Goal: Find contact information: Find contact information

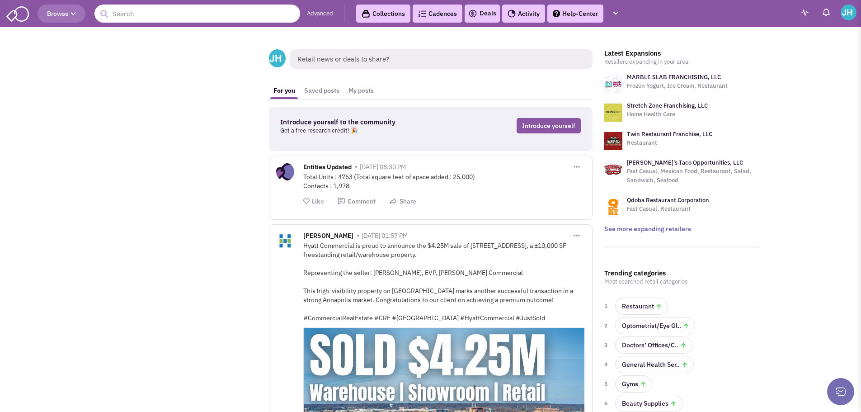
click at [162, 15] on input "text" at bounding box center [197, 14] width 206 height 18
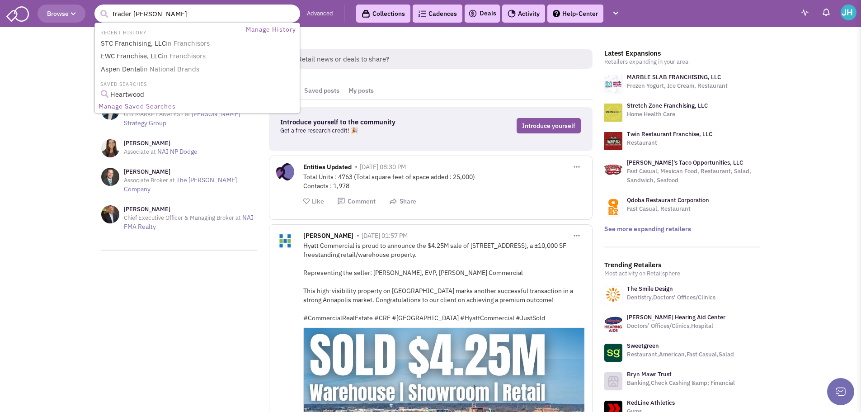
type input "trader [PERSON_NAME]"
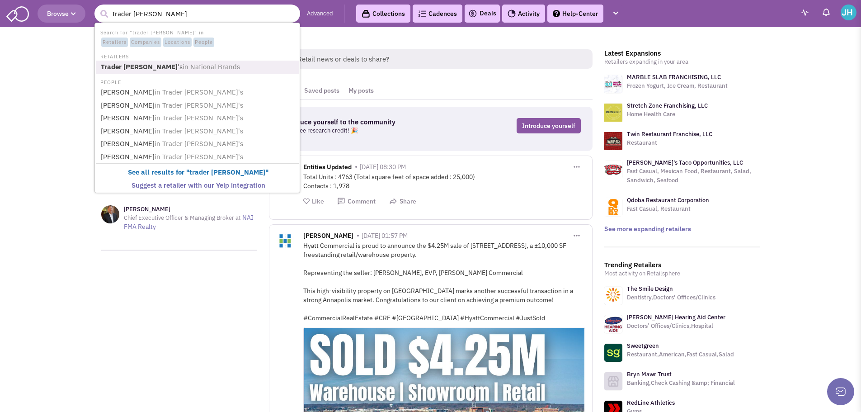
click at [129, 69] on b "Trader [PERSON_NAME]" at bounding box center [139, 66] width 77 height 9
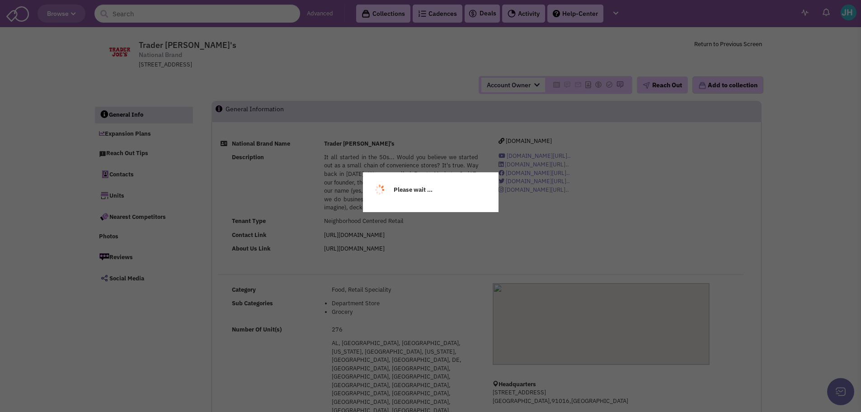
select select
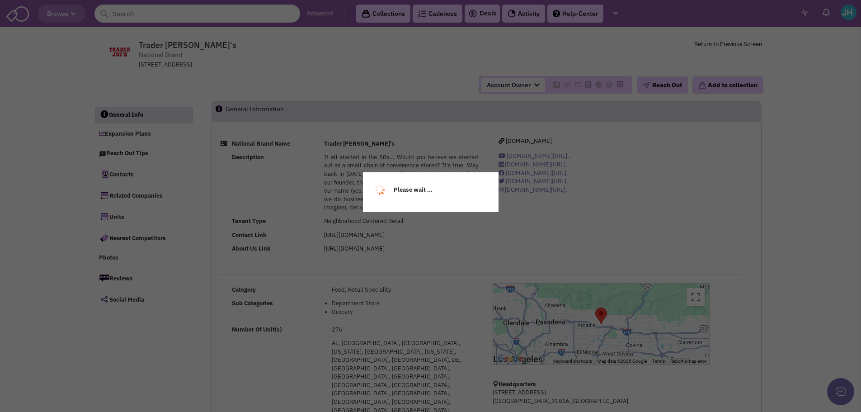
select select
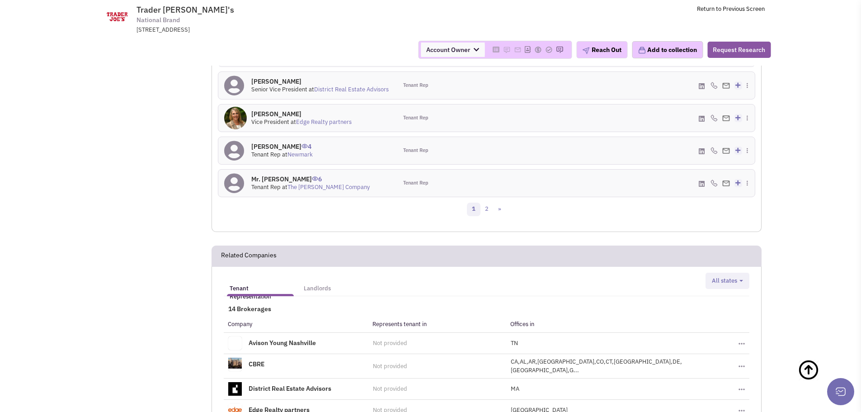
scroll to position [1084, 0]
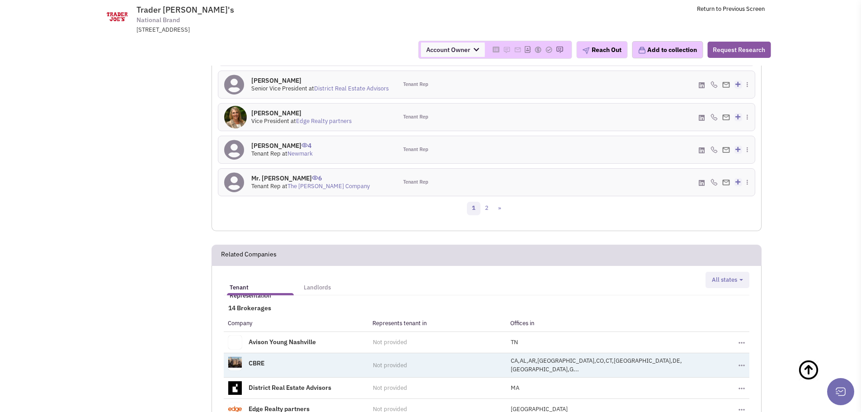
click at [560, 356] on span "CA,AL,AR,AZ,CO,CT,DC,DE,FL,G..." at bounding box center [596, 364] width 171 height 16
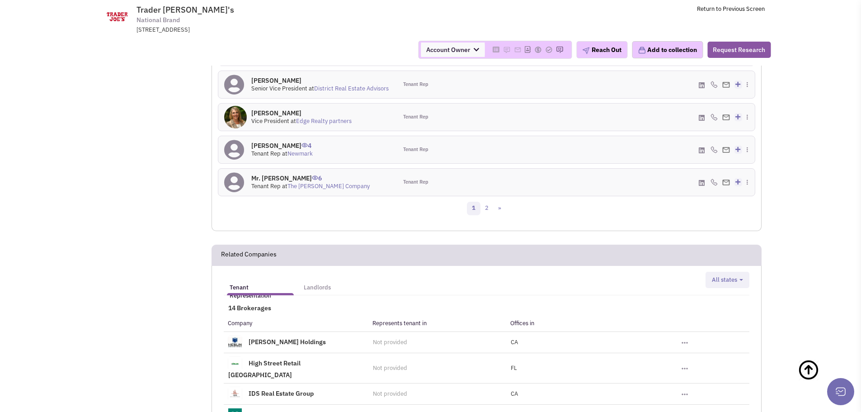
click at [275, 410] on link "Mid-America Real Estate Group" at bounding box center [293, 414] width 91 height 8
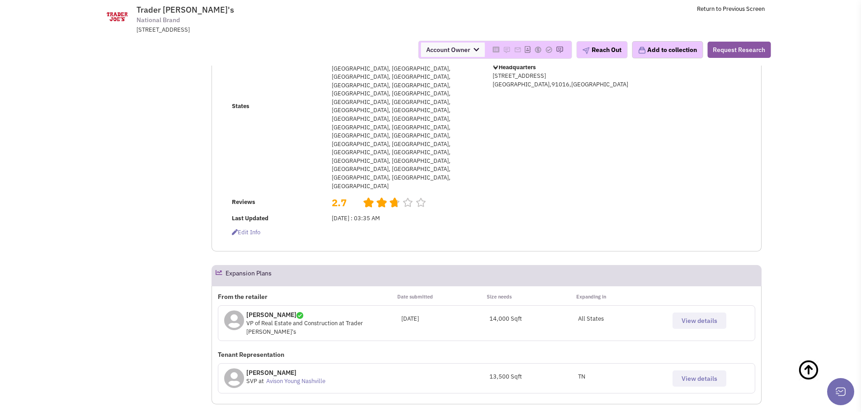
scroll to position [271, 0]
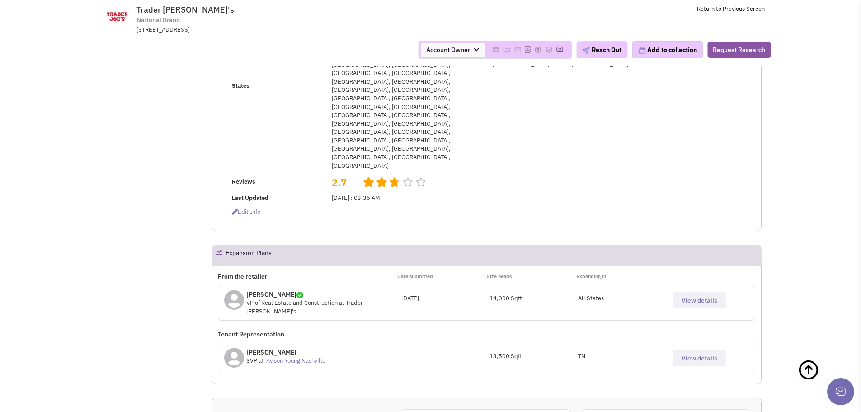
click at [699, 296] on span "View details" at bounding box center [699, 300] width 36 height 8
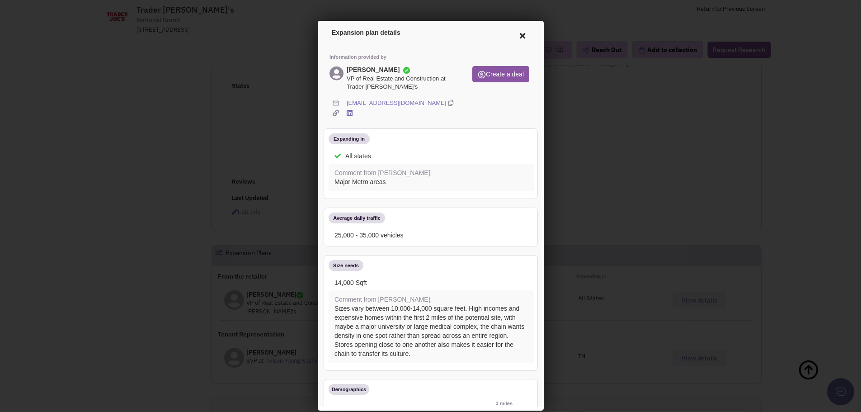
scroll to position [0, 0]
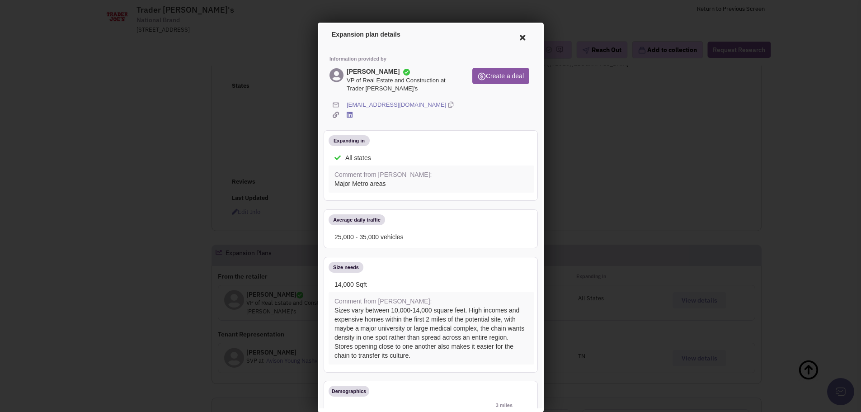
click at [386, 104] on link "dmartin@traderjoes.com" at bounding box center [394, 103] width 99 height 9
click at [514, 33] on icon at bounding box center [520, 36] width 19 height 22
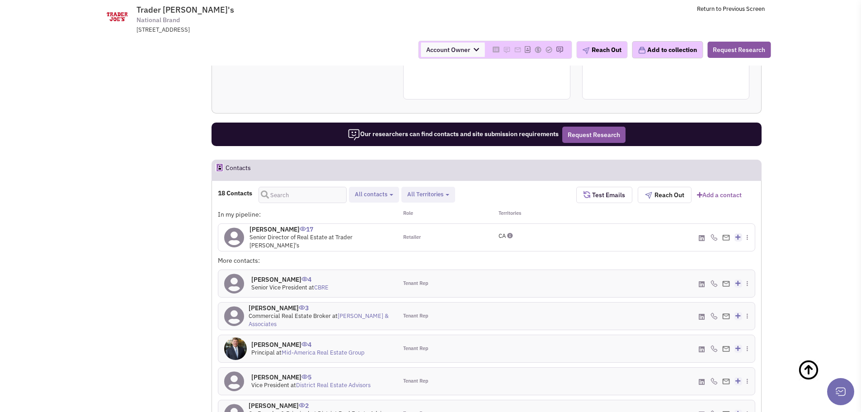
scroll to position [768, 0]
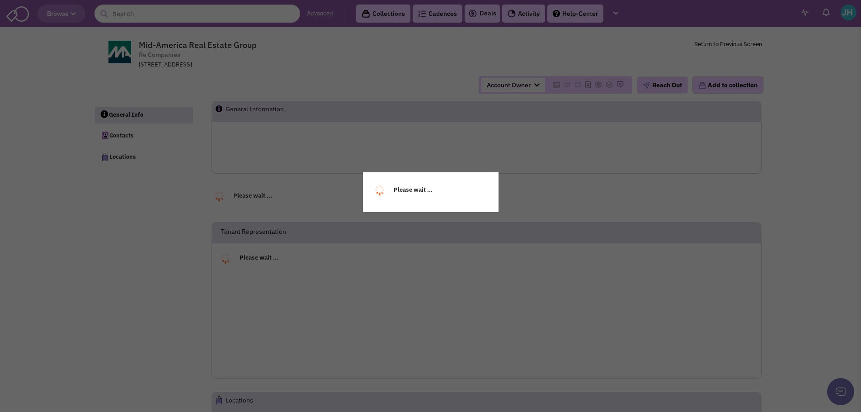
select select
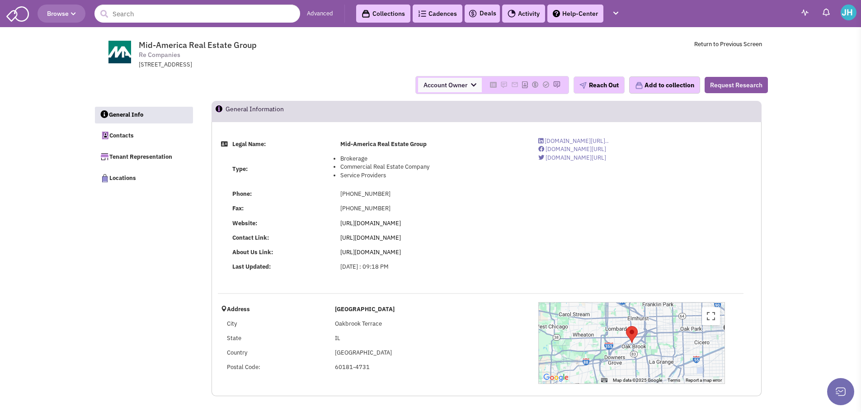
select select
